Goal: Navigation & Orientation: Find specific page/section

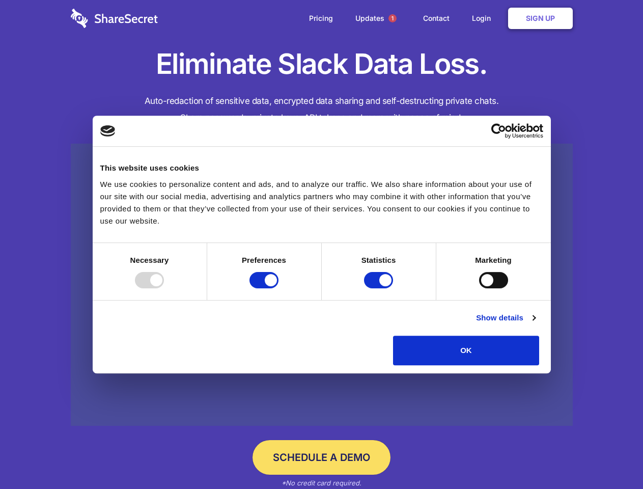
click at [164, 288] on div at bounding box center [149, 280] width 29 height 16
click at [279, 288] on input "Preferences" at bounding box center [263, 280] width 29 height 16
checkbox input "false"
click at [380, 288] on input "Statistics" at bounding box center [378, 280] width 29 height 16
checkbox input "false"
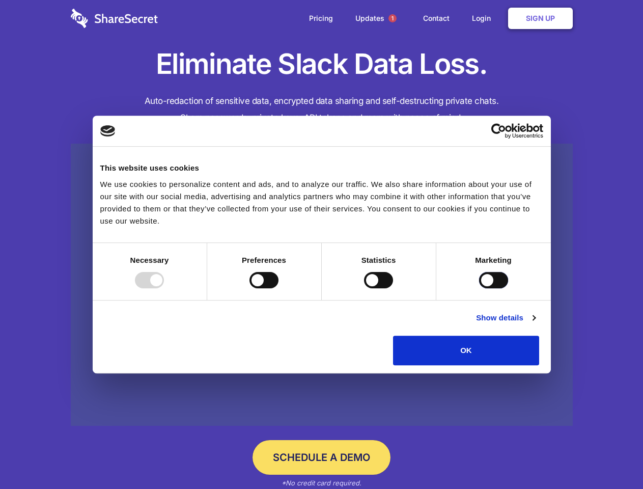
click at [479, 288] on input "Marketing" at bounding box center [493, 280] width 29 height 16
checkbox input "true"
click at [535, 324] on link "Show details" at bounding box center [505, 318] width 59 height 12
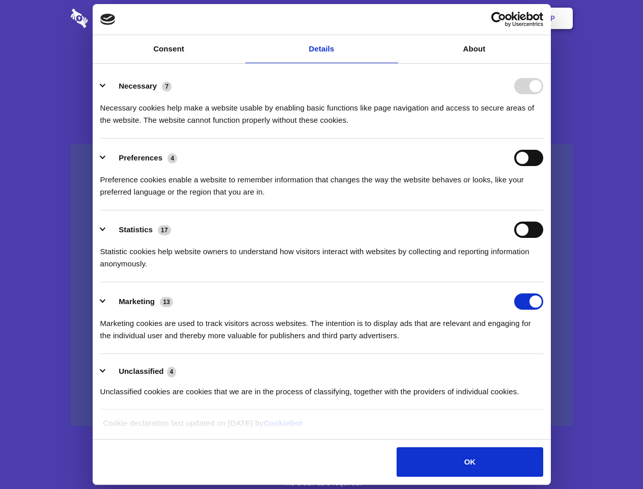
click at [543, 138] on li "Necessary 7 Necessary cookies help make a website usable by enabling basic func…" at bounding box center [321, 103] width 443 height 72
click at [392, 18] on span "1" at bounding box center [393, 18] width 8 height 8
